Goal: Task Accomplishment & Management: Complete application form

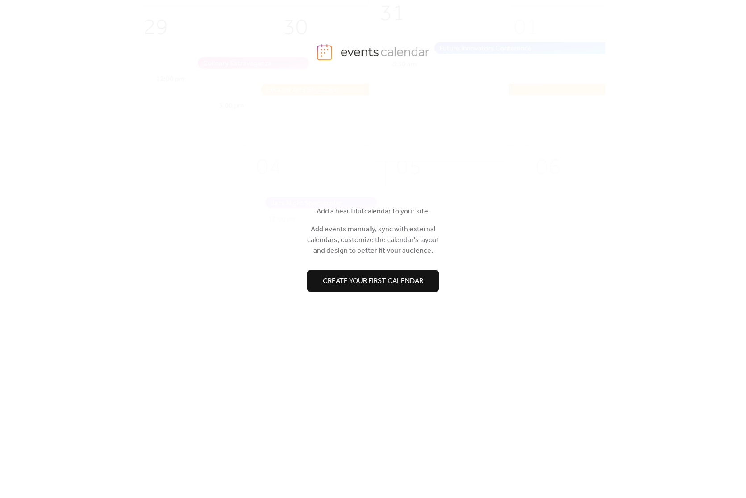
click at [384, 277] on span "Create your first calendar" at bounding box center [373, 281] width 100 height 11
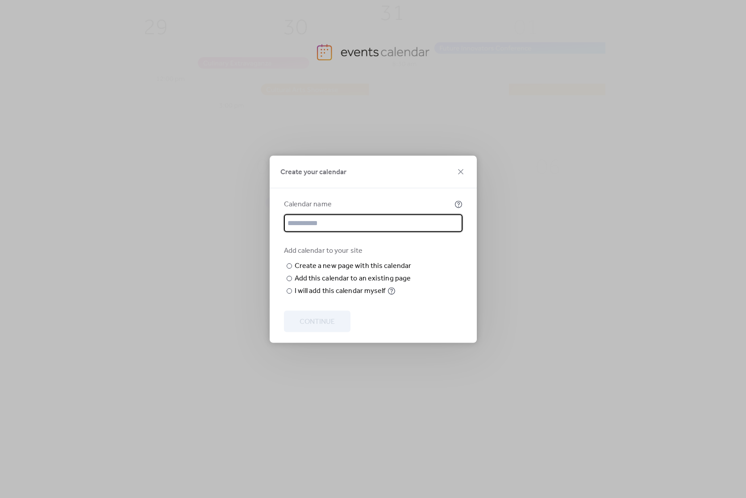
click at [349, 214] on input "text" at bounding box center [373, 223] width 179 height 18
type input "**********"
click at [0, 0] on input "text" at bounding box center [0, 0] width 0 height 0
click at [291, 293] on div at bounding box center [289, 290] width 5 height 5
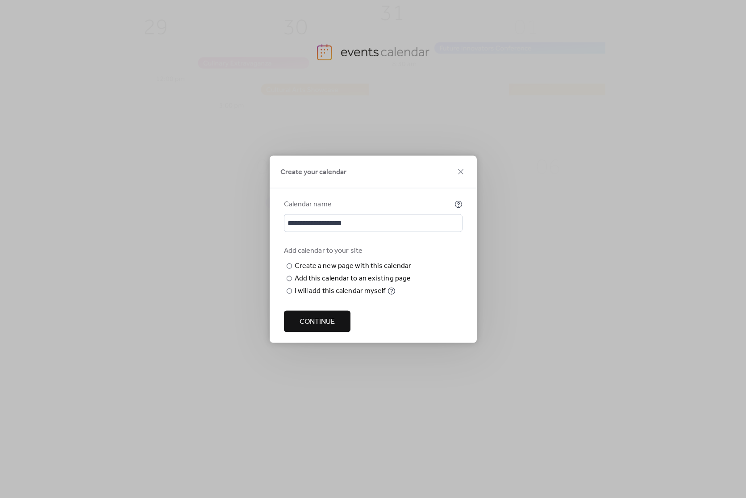
click at [309, 321] on span "Continue" at bounding box center [317, 321] width 35 height 11
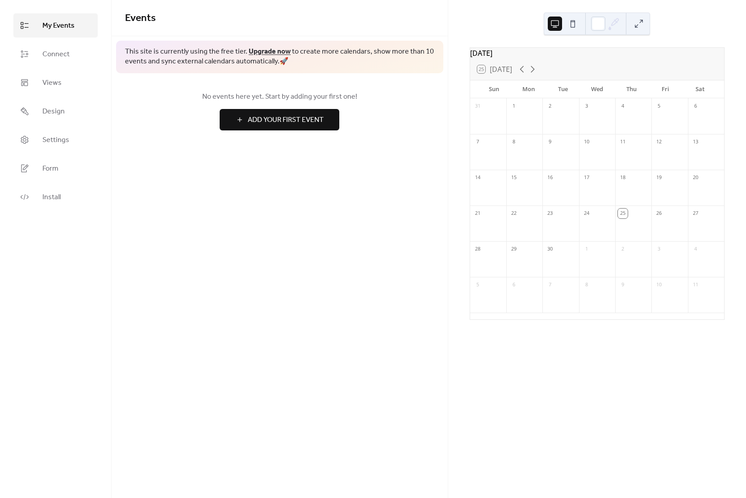
click at [259, 51] on link "Upgrade now" at bounding box center [270, 52] width 42 height 14
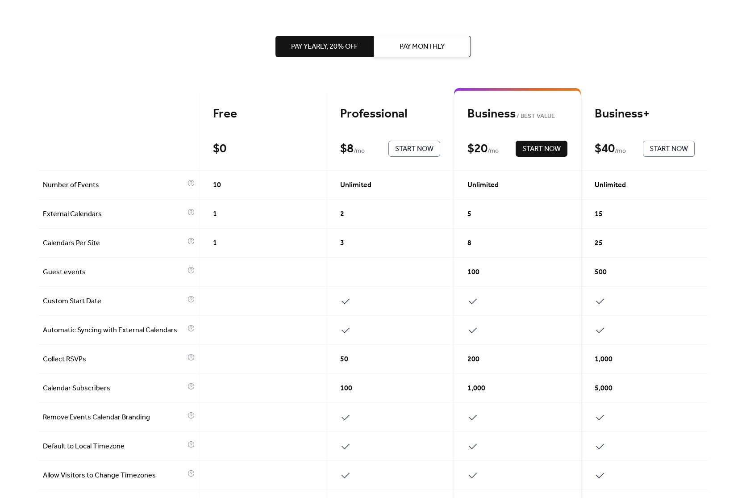
click at [433, 52] on span "Pay Monthly" at bounding box center [422, 47] width 45 height 11
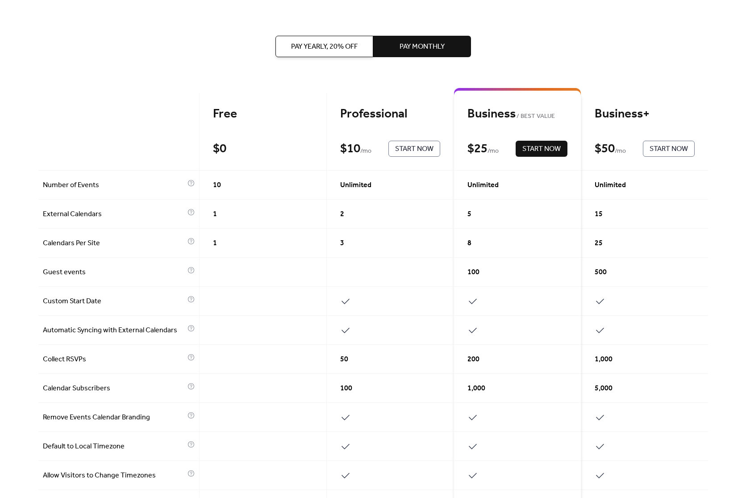
click at [334, 45] on span "Pay Yearly, 20% off" at bounding box center [324, 47] width 67 height 11
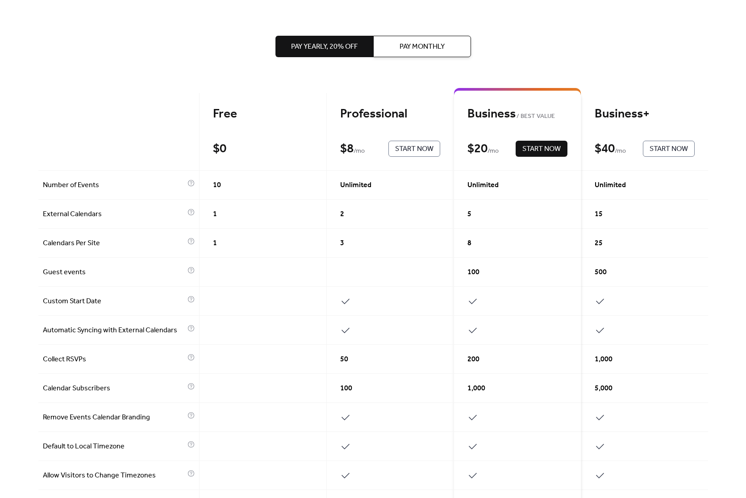
click at [430, 47] on span "Pay Monthly" at bounding box center [422, 47] width 45 height 11
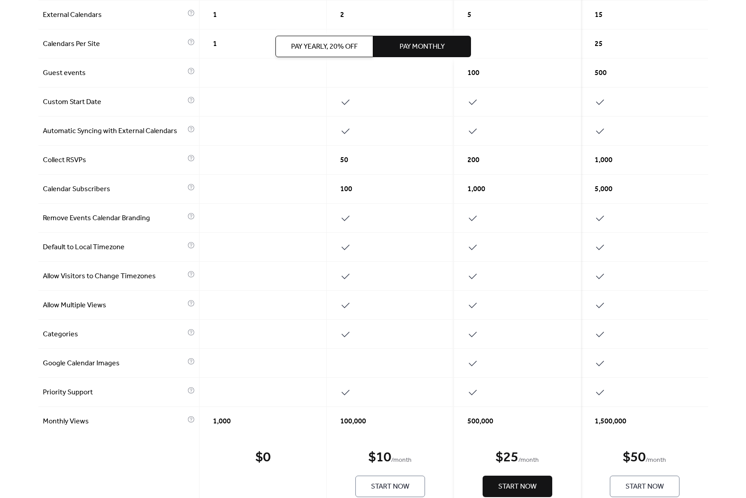
scroll to position [230, 0]
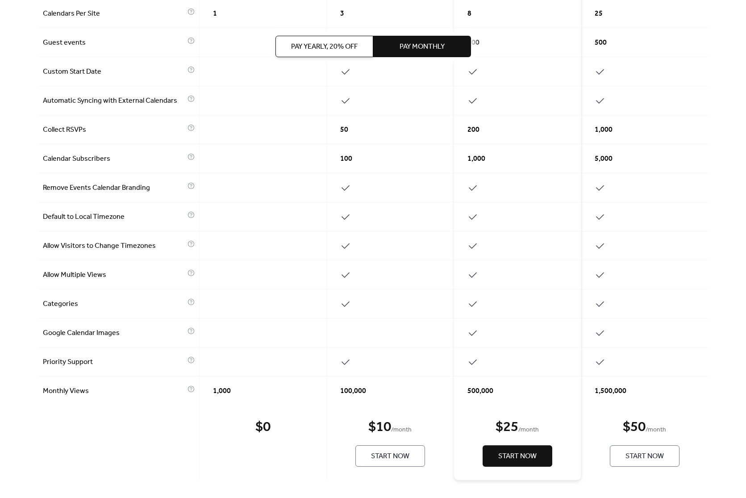
click at [498, 456] on span "Start Now" at bounding box center [517, 456] width 38 height 11
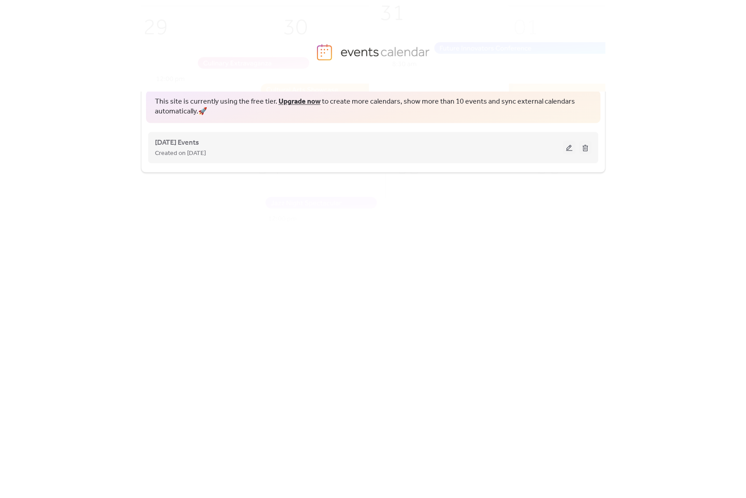
click at [363, 138] on div "[DATE] Events Created on [DATE]" at bounding box center [359, 147] width 408 height 21
click at [652, 159] on div "This site is currently using the free tier. Upgrade now to create more calendar…" at bounding box center [373, 295] width 746 height 406
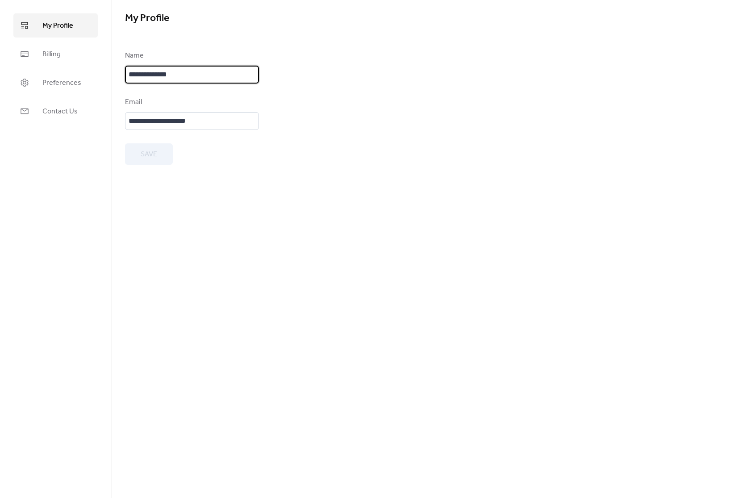
click at [178, 76] on input "**********" at bounding box center [192, 75] width 134 height 18
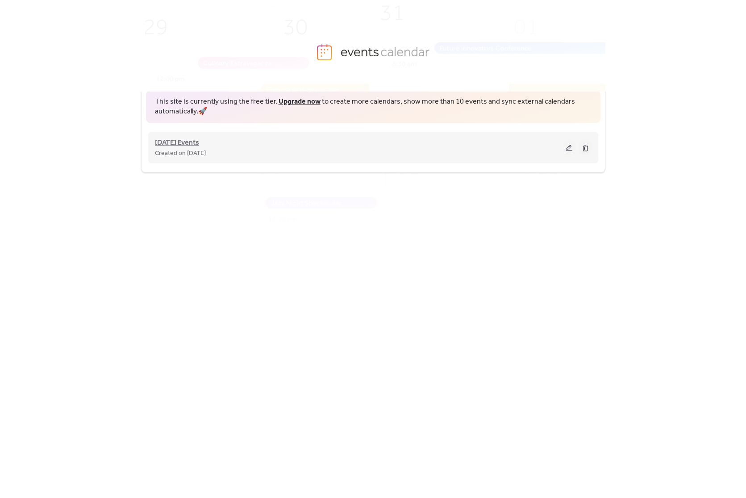
click at [199, 140] on span "Australia Day Events" at bounding box center [177, 142] width 44 height 11
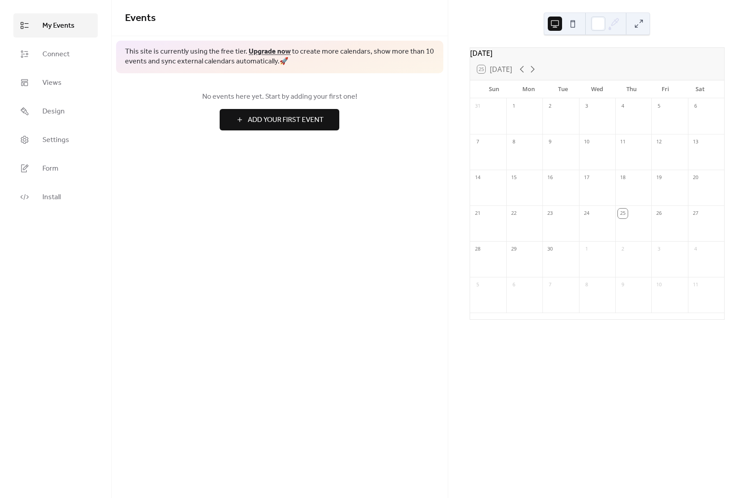
click at [286, 124] on span "Add Your First Event" at bounding box center [286, 120] width 76 height 11
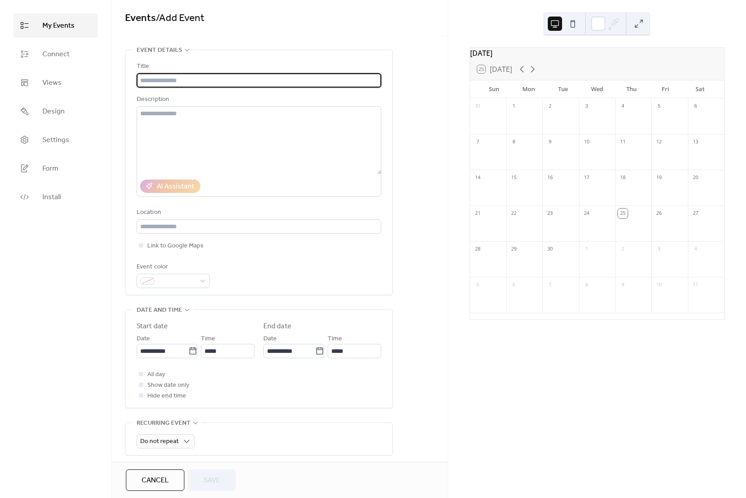
click at [230, 80] on input "text" at bounding box center [259, 80] width 245 height 14
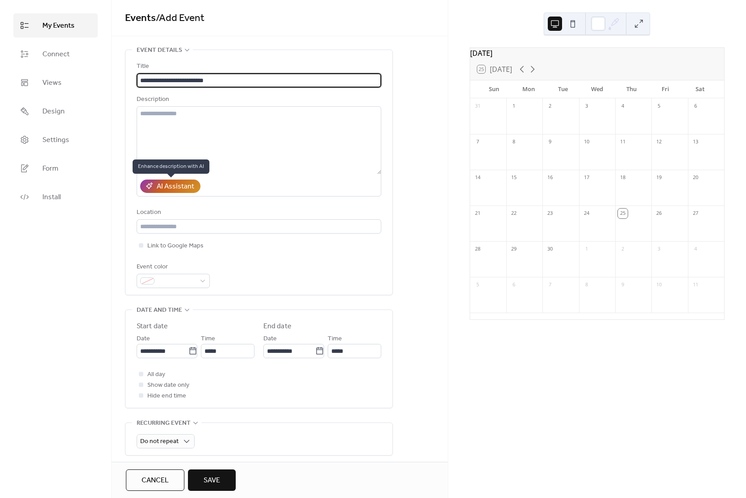
type input "**********"
click at [172, 184] on div "AI Assistant" at bounding box center [176, 186] width 38 height 11
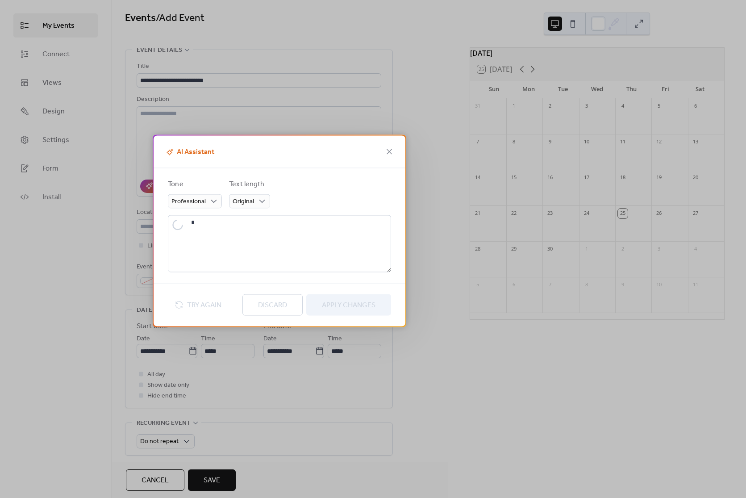
type textarea "**********"
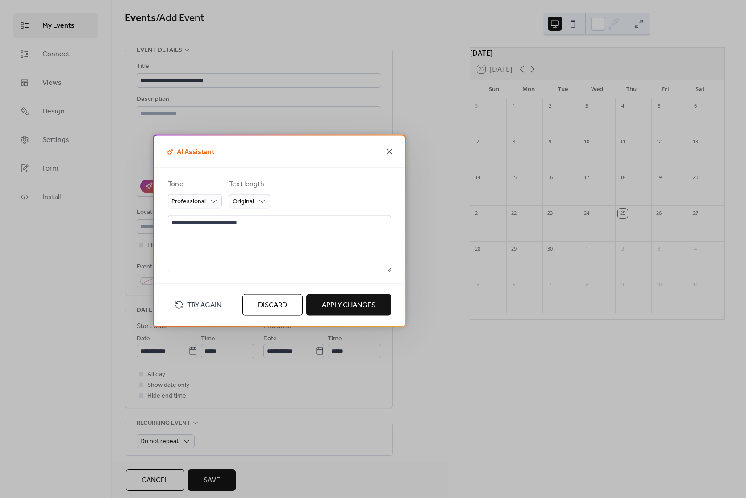
click at [388, 150] on icon at bounding box center [389, 151] width 11 height 11
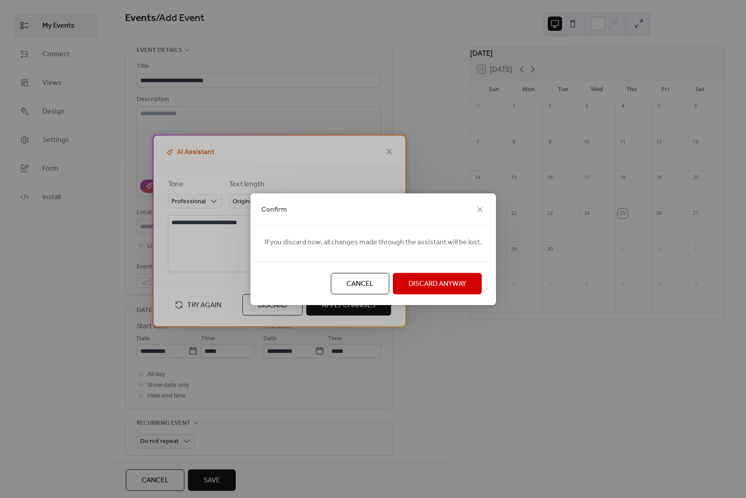
click at [439, 281] on span "Discard Anyway" at bounding box center [438, 284] width 58 height 11
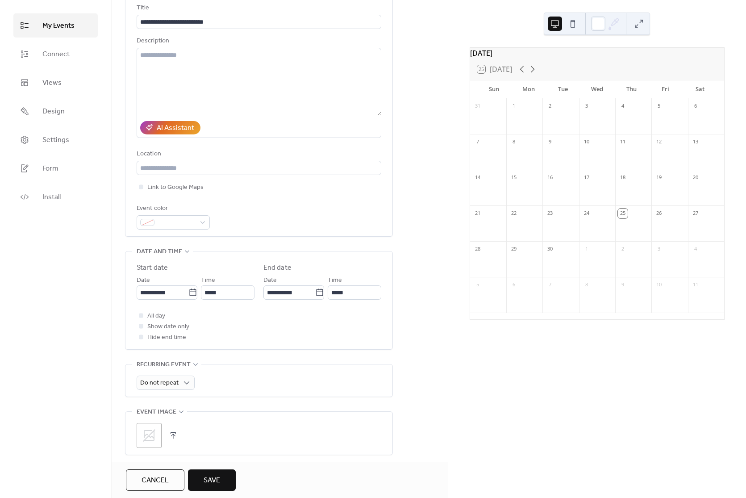
scroll to position [60, 0]
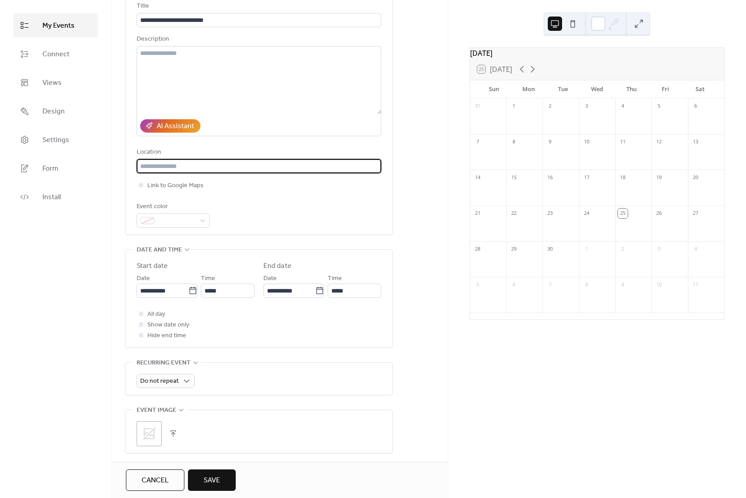
click at [260, 163] on input "text" at bounding box center [259, 166] width 245 height 14
type input "**********"
click at [179, 183] on span "Link to Google Maps" at bounding box center [175, 185] width 56 height 11
click at [218, 167] on input "**********" at bounding box center [259, 166] width 245 height 14
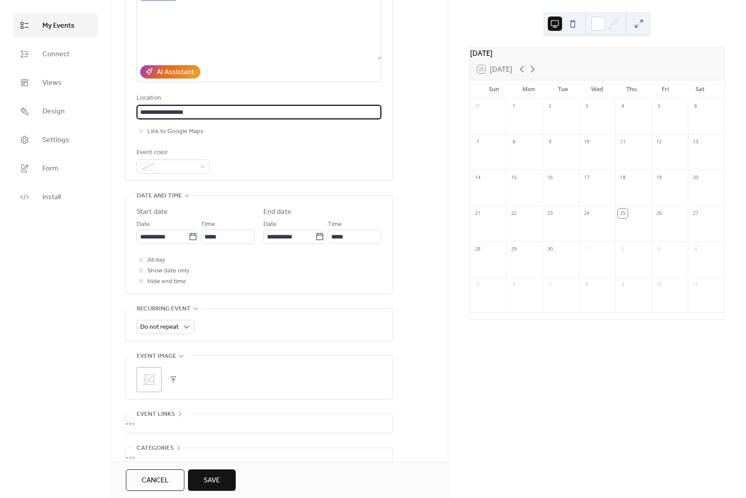
scroll to position [116, 0]
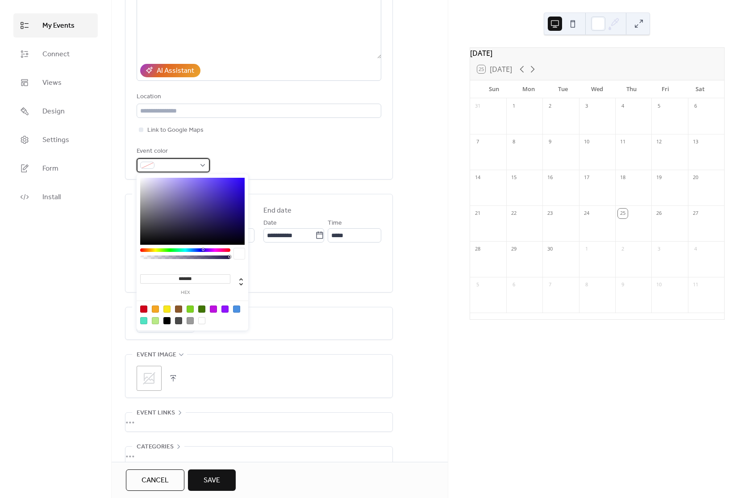
click at [185, 164] on span at bounding box center [177, 165] width 38 height 11
click at [166, 309] on div at bounding box center [166, 308] width 7 height 7
type input "*******"
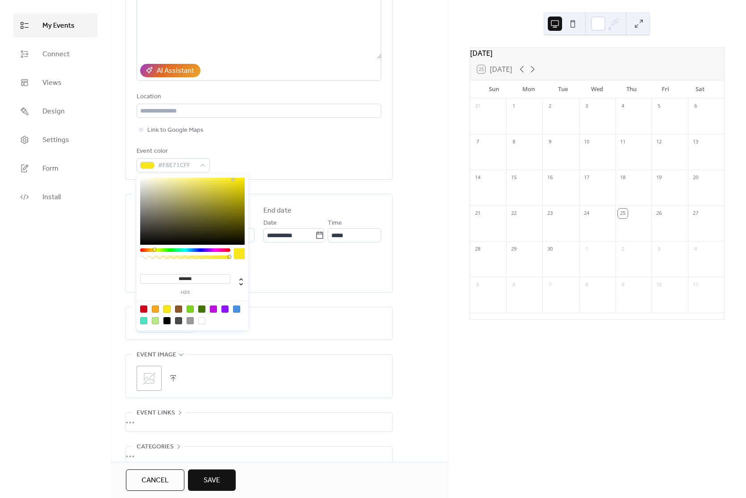
click at [347, 162] on div "Event color #F8E71CFF" at bounding box center [259, 159] width 245 height 26
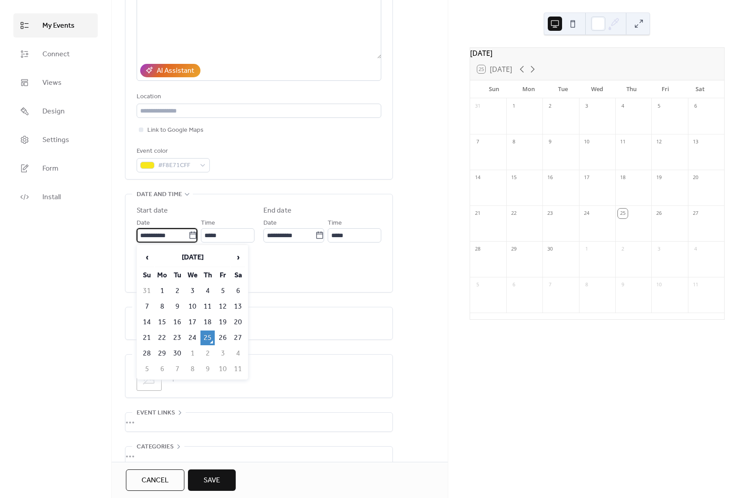
click at [170, 231] on input "**********" at bounding box center [163, 235] width 52 height 14
click at [236, 255] on span "›" at bounding box center [237, 257] width 13 height 18
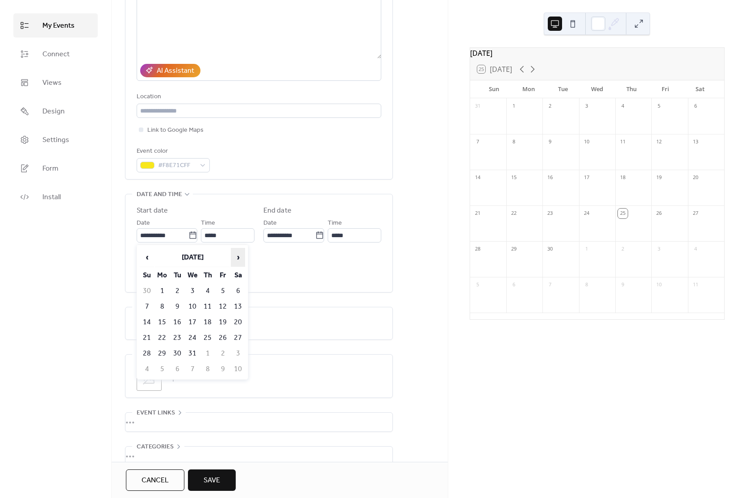
click at [236, 255] on span "›" at bounding box center [237, 257] width 13 height 18
click at [149, 259] on span "‹" at bounding box center [146, 257] width 13 height 18
click at [147, 259] on span "‹" at bounding box center [146, 257] width 13 height 18
click at [165, 351] on td "26" at bounding box center [162, 353] width 14 height 15
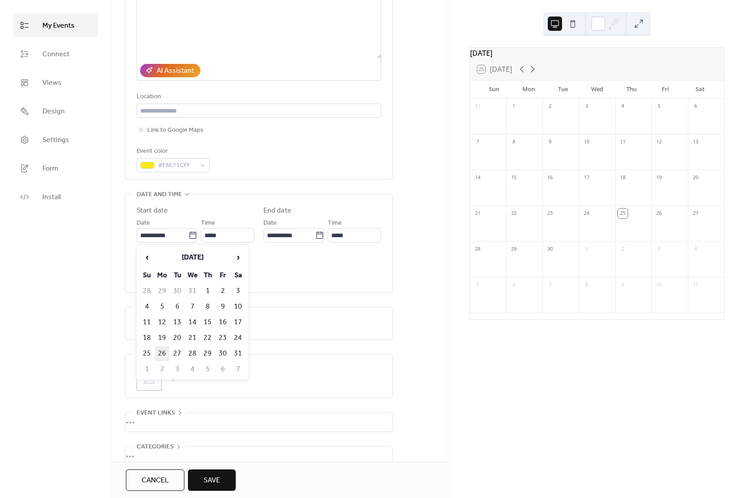
type input "**********"
click at [338, 231] on input "*****" at bounding box center [355, 235] width 54 height 14
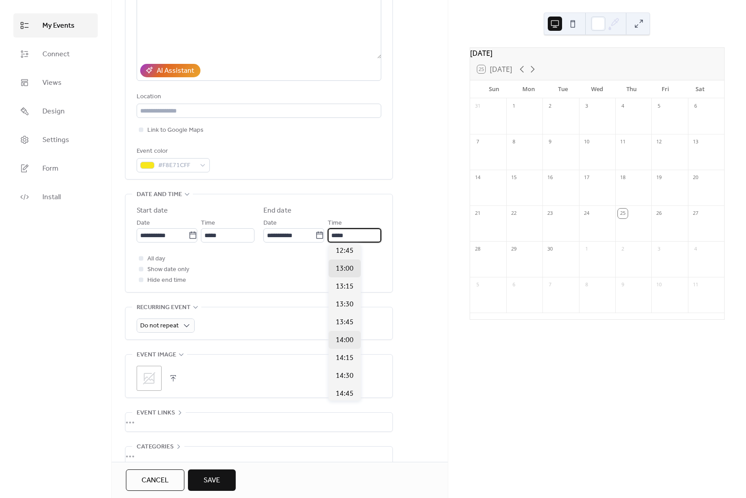
scroll to position [46, 0]
click at [348, 368] on span "14:30" at bounding box center [345, 368] width 18 height 11
type input "*****"
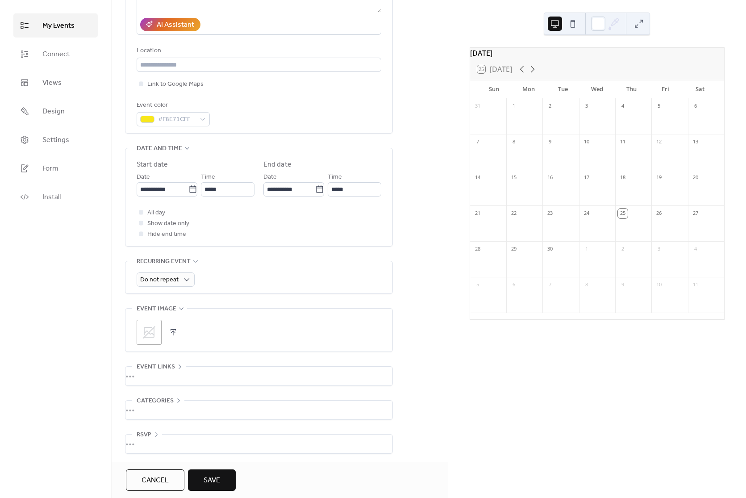
scroll to position [163, 0]
click at [144, 329] on icon at bounding box center [149, 330] width 14 height 14
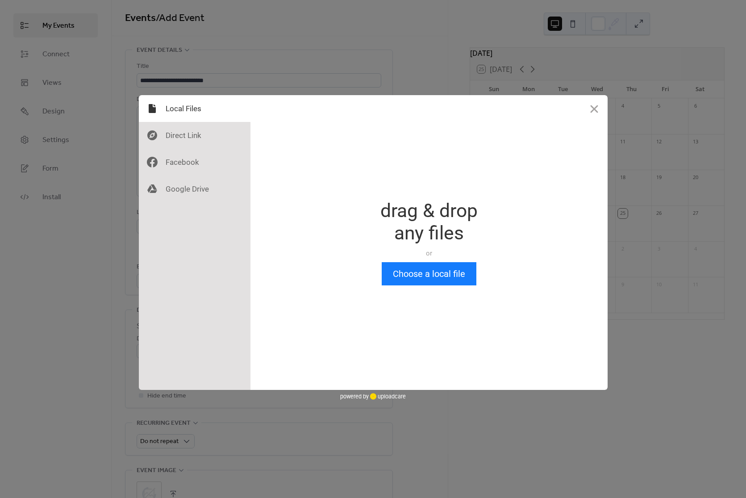
scroll to position [0, 0]
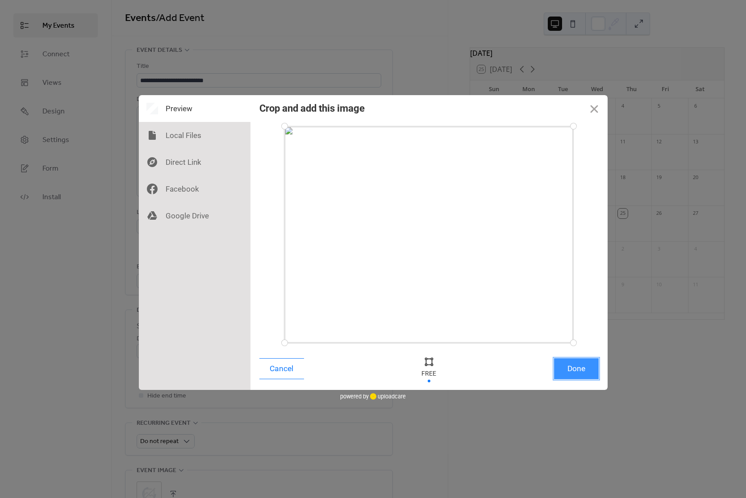
click at [580, 376] on button "Done" at bounding box center [576, 368] width 45 height 21
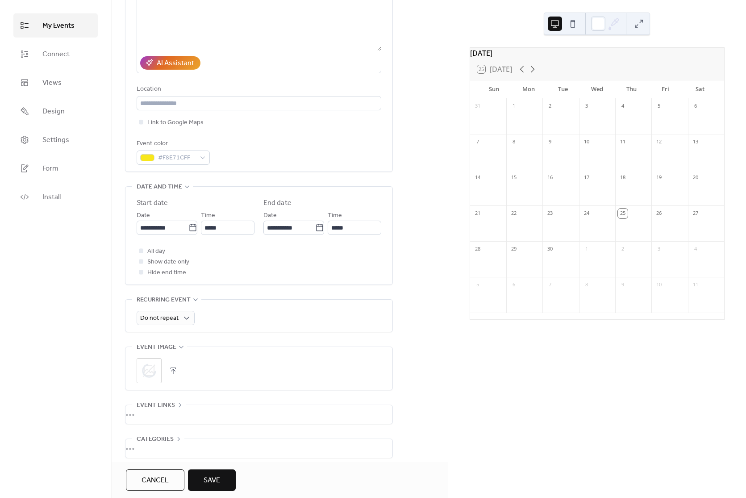
scroll to position [163, 0]
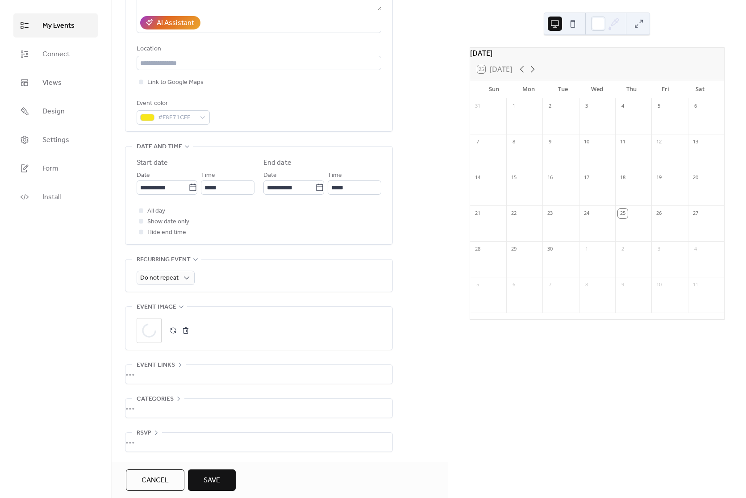
click at [145, 407] on div "•••" at bounding box center [258, 408] width 267 height 19
click at [216, 489] on button "Save" at bounding box center [212, 479] width 48 height 21
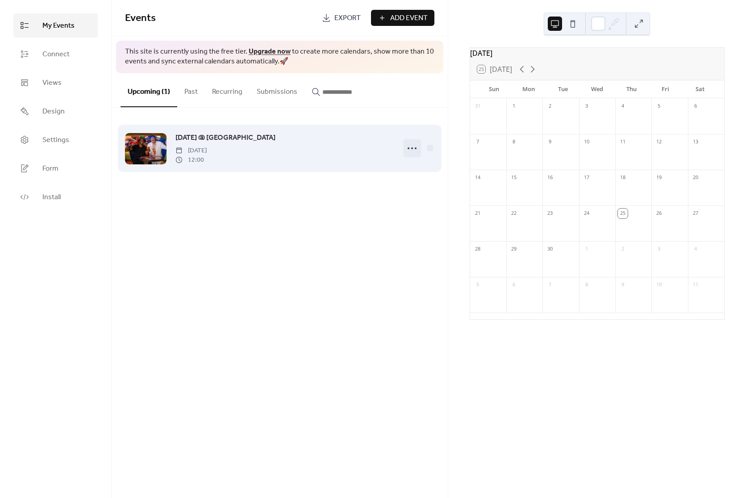
click at [409, 155] on icon at bounding box center [412, 148] width 14 height 14
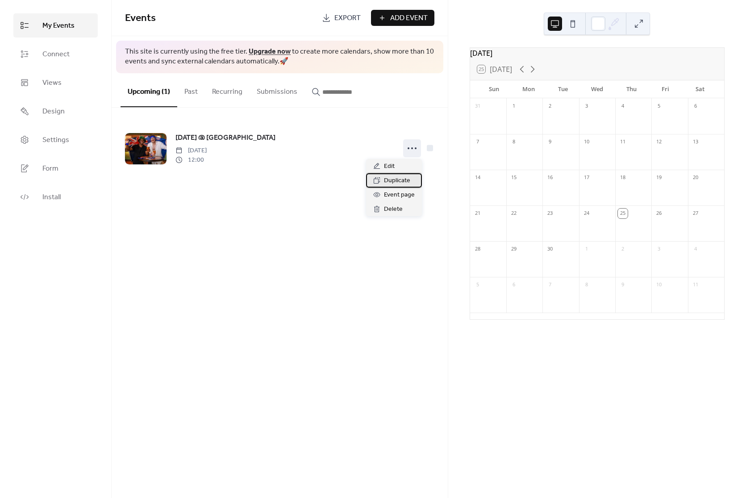
click at [394, 179] on span "Duplicate" at bounding box center [397, 180] width 26 height 11
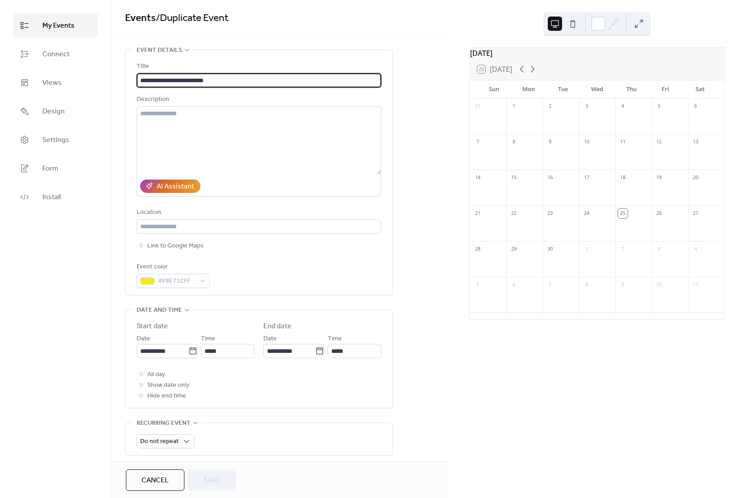
drag, startPoint x: 230, startPoint y: 79, endPoint x: 196, endPoint y: 79, distance: 33.9
click at [196, 79] on input "**********" at bounding box center [259, 80] width 245 height 14
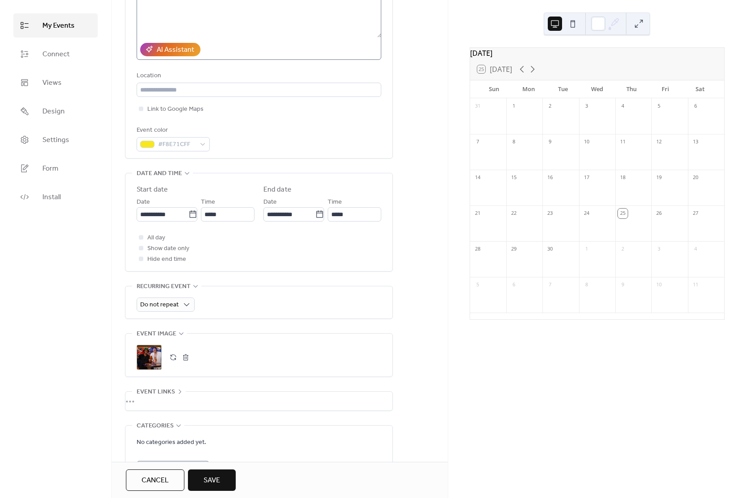
scroll to position [203, 0]
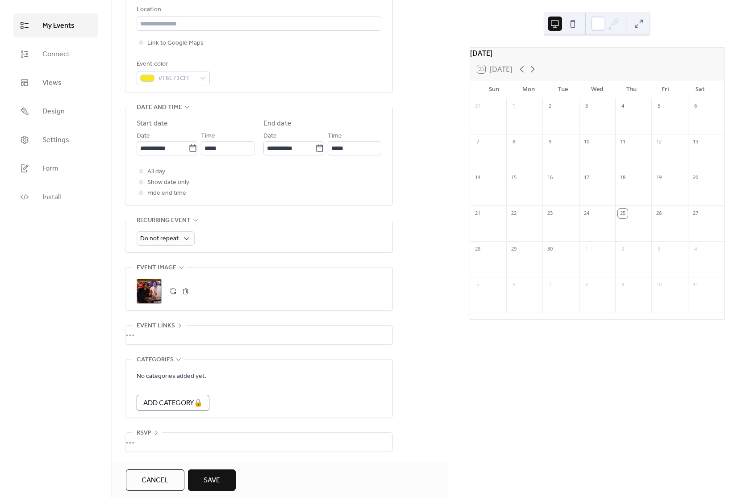
type input "**********"
click at [184, 291] on button "button" at bounding box center [186, 291] width 13 height 13
click at [148, 290] on icon at bounding box center [149, 291] width 13 height 13
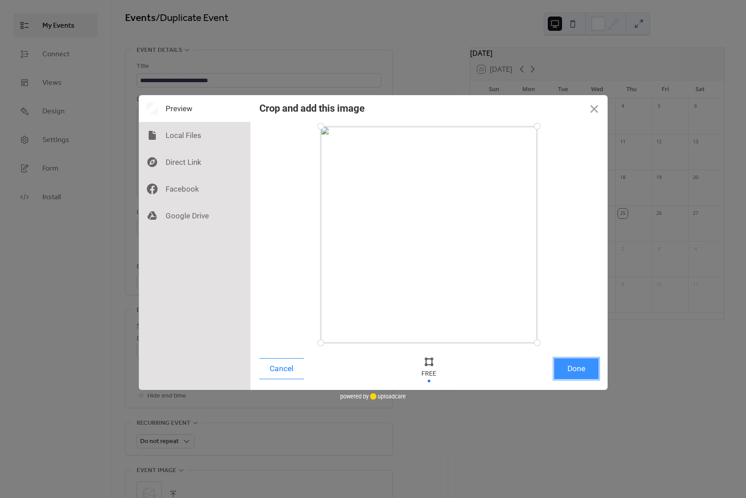
click at [576, 368] on button "Done" at bounding box center [576, 368] width 45 height 21
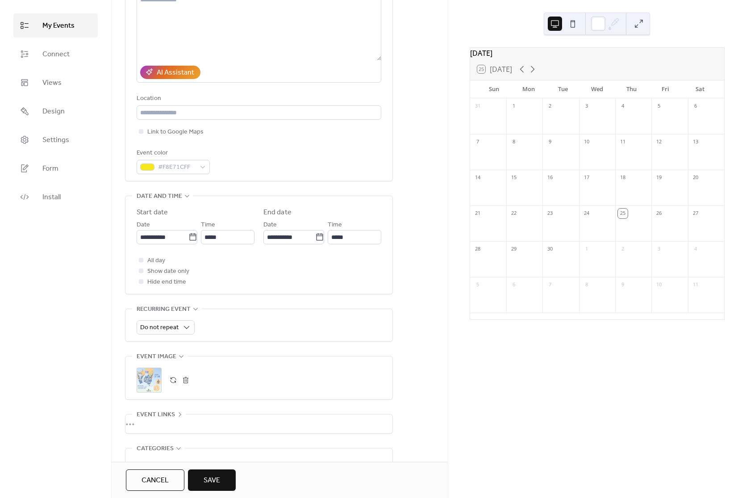
scroll to position [203, 0]
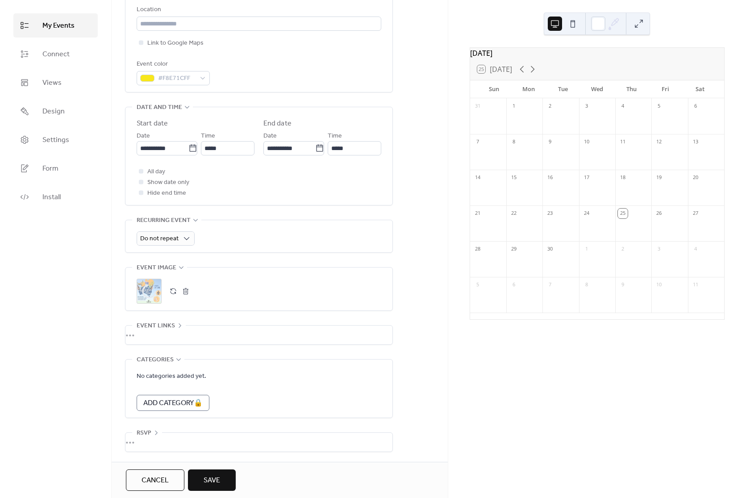
click at [213, 482] on span "Save" at bounding box center [212, 480] width 17 height 11
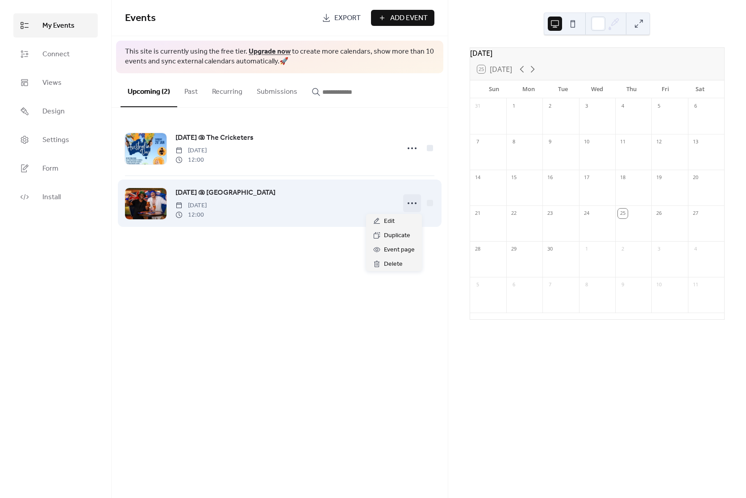
click at [414, 206] on icon at bounding box center [412, 203] width 14 height 14
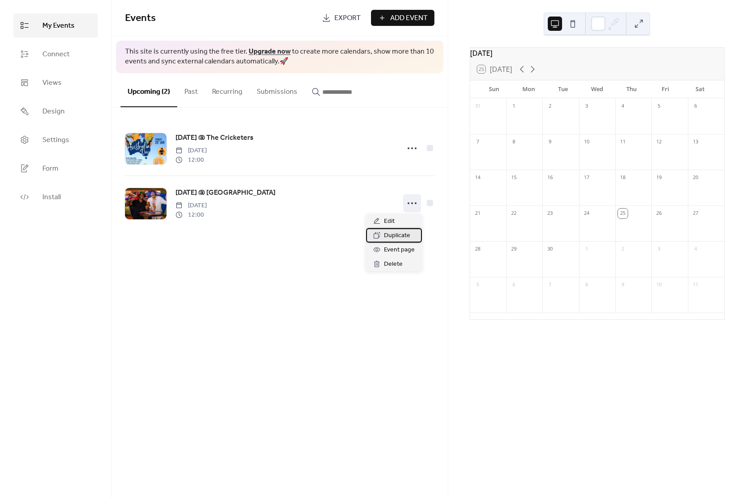
click at [395, 239] on span "Duplicate" at bounding box center [397, 235] width 26 height 11
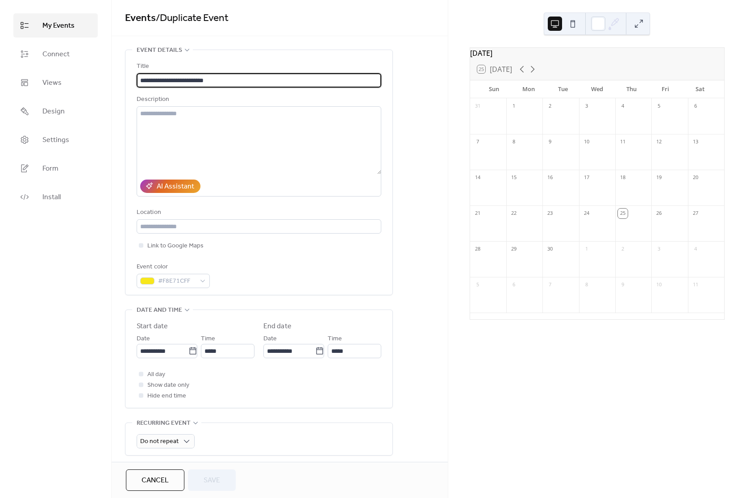
drag, startPoint x: 233, startPoint y: 83, endPoint x: 197, endPoint y: 83, distance: 35.7
click at [197, 83] on input "**********" at bounding box center [259, 80] width 245 height 14
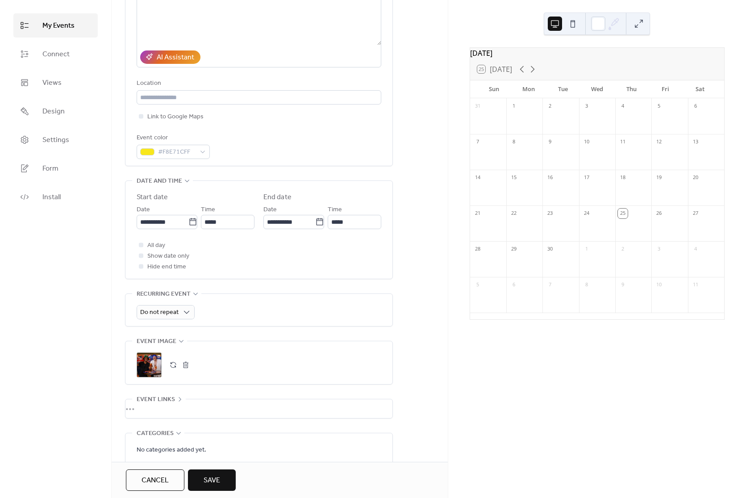
scroll to position [203, 0]
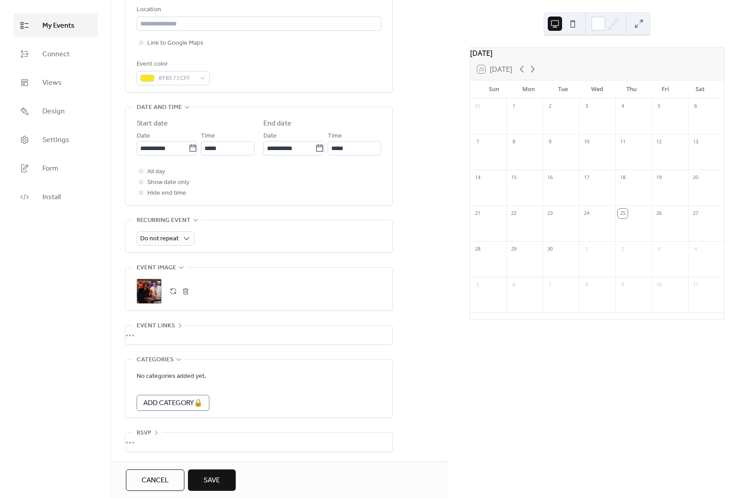
type input "**********"
click at [184, 288] on button "button" at bounding box center [186, 291] width 13 height 13
click at [153, 293] on icon at bounding box center [149, 291] width 14 height 14
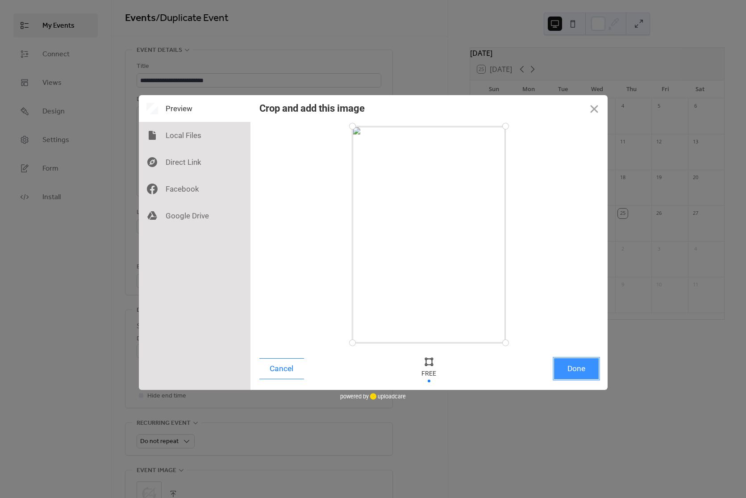
click at [575, 368] on button "Done" at bounding box center [576, 368] width 45 height 21
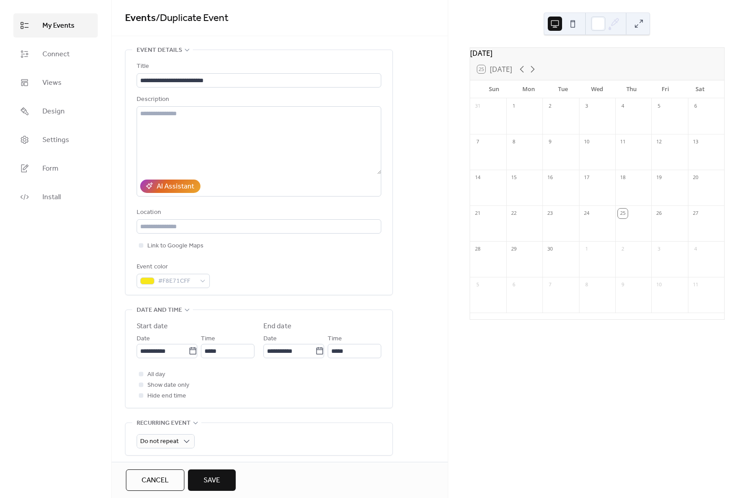
scroll to position [203, 0]
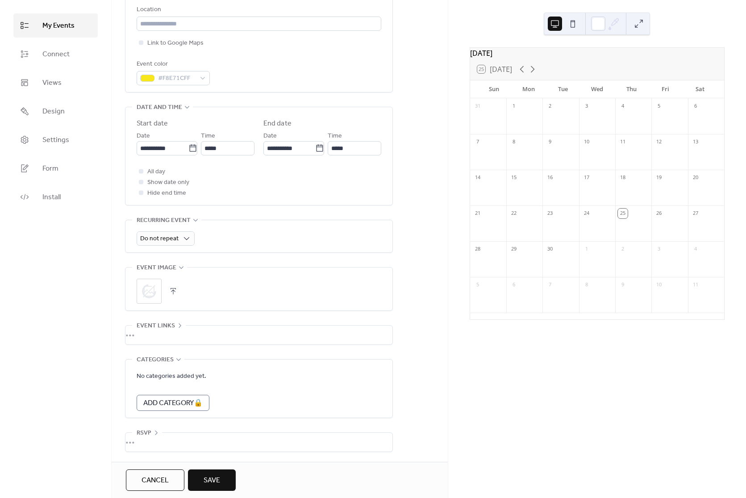
click at [218, 481] on span "Save" at bounding box center [212, 480] width 17 height 11
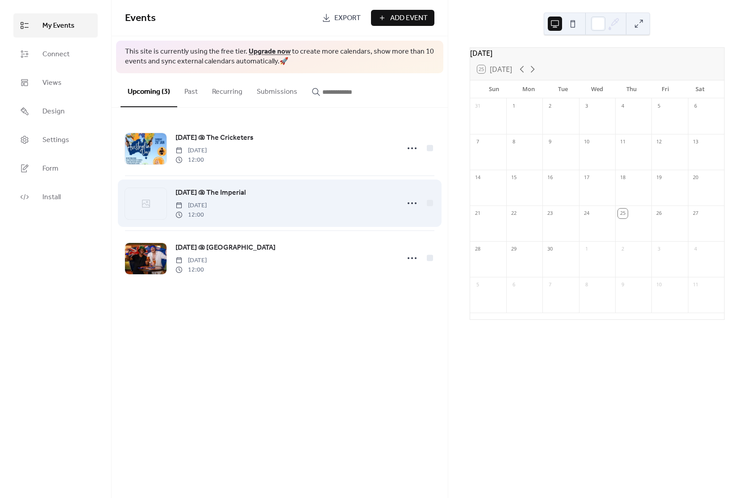
click at [217, 193] on span "Australia Day @ The Imperial" at bounding box center [210, 193] width 71 height 11
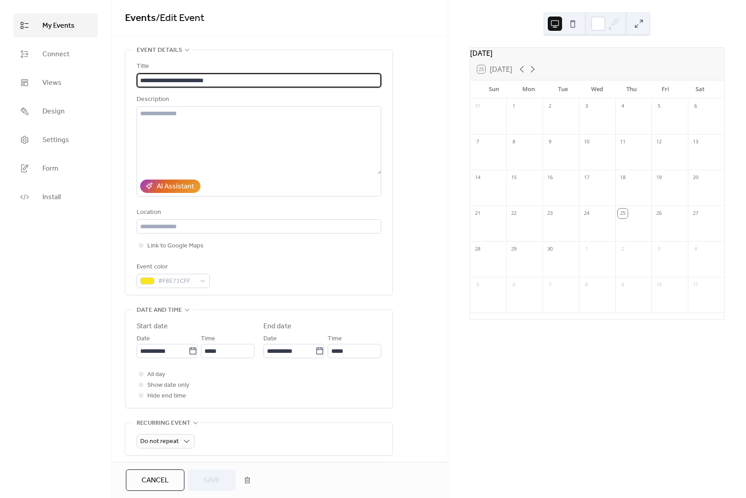
scroll to position [203, 0]
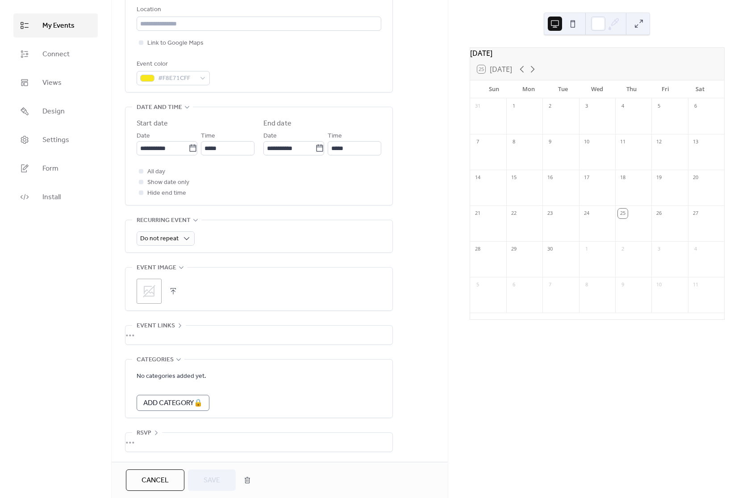
click at [147, 289] on icon at bounding box center [149, 291] width 14 height 14
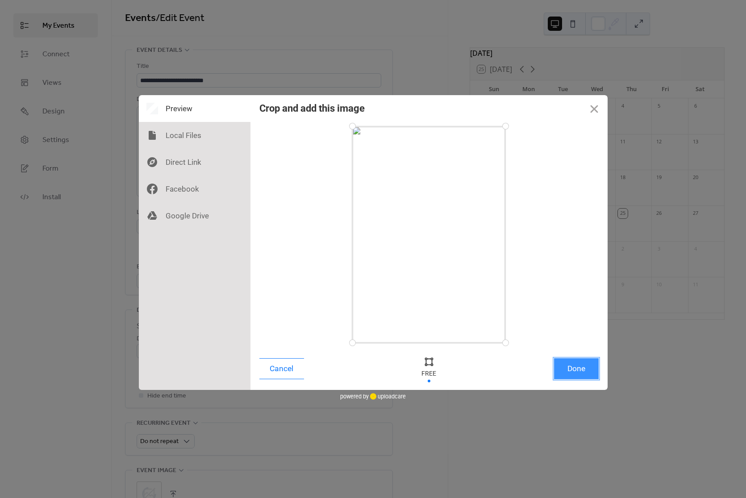
click at [577, 361] on button "Done" at bounding box center [576, 368] width 45 height 21
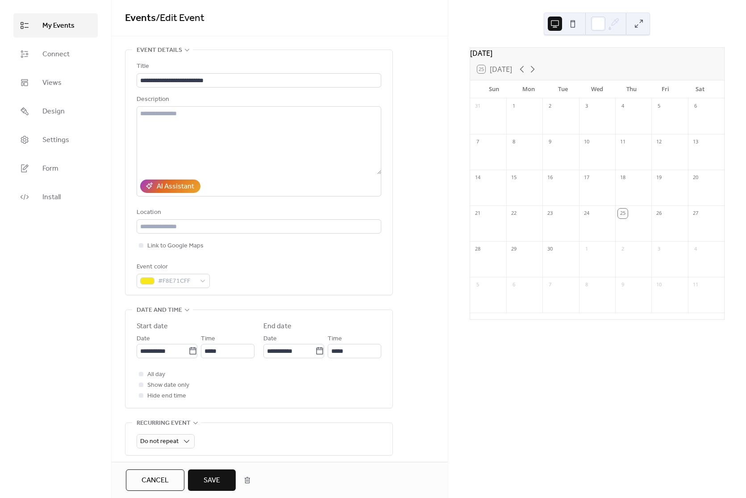
click at [209, 481] on span "Save" at bounding box center [212, 480] width 17 height 11
